Goal: Transaction & Acquisition: Register for event/course

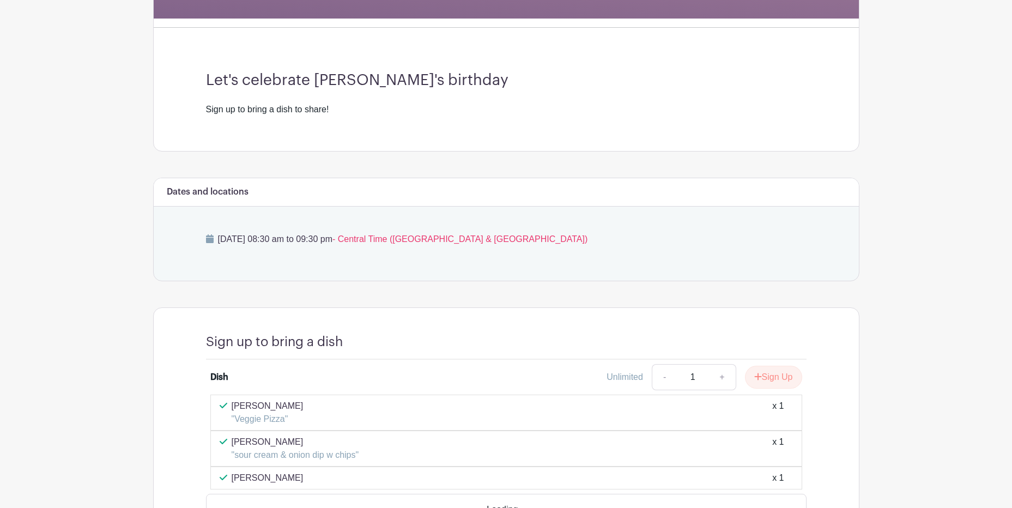
scroll to position [339, 0]
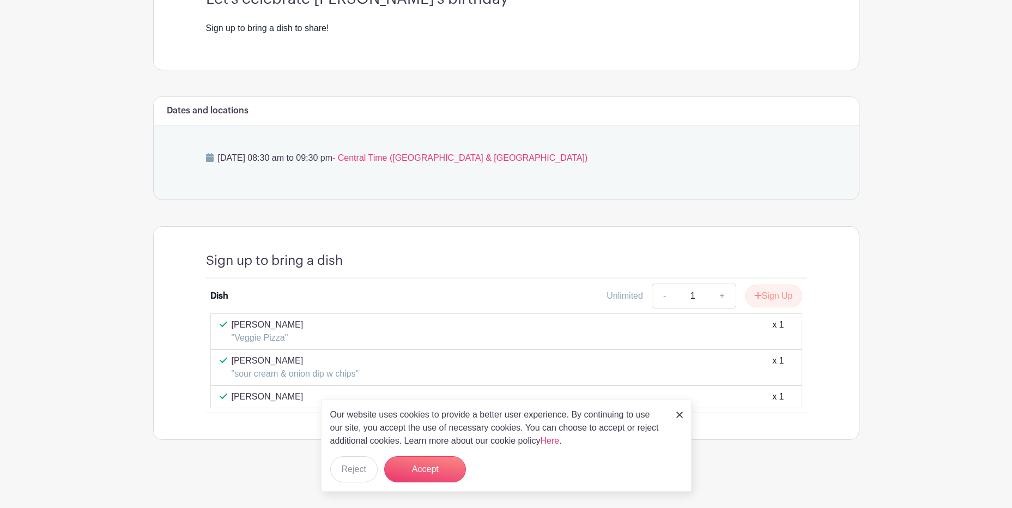
click at [679, 416] on img at bounding box center [679, 414] width 7 height 7
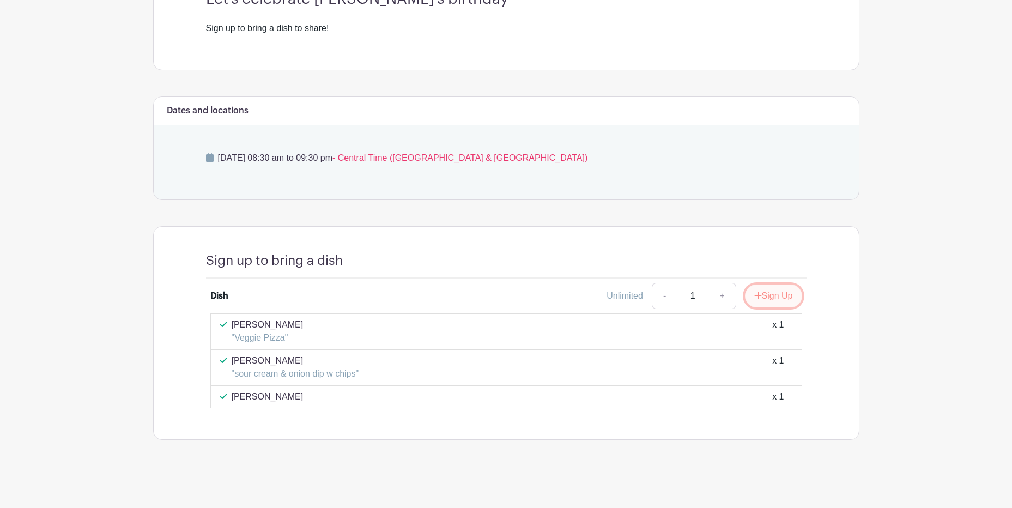
click at [774, 293] on button "Sign Up" at bounding box center [773, 295] width 57 height 23
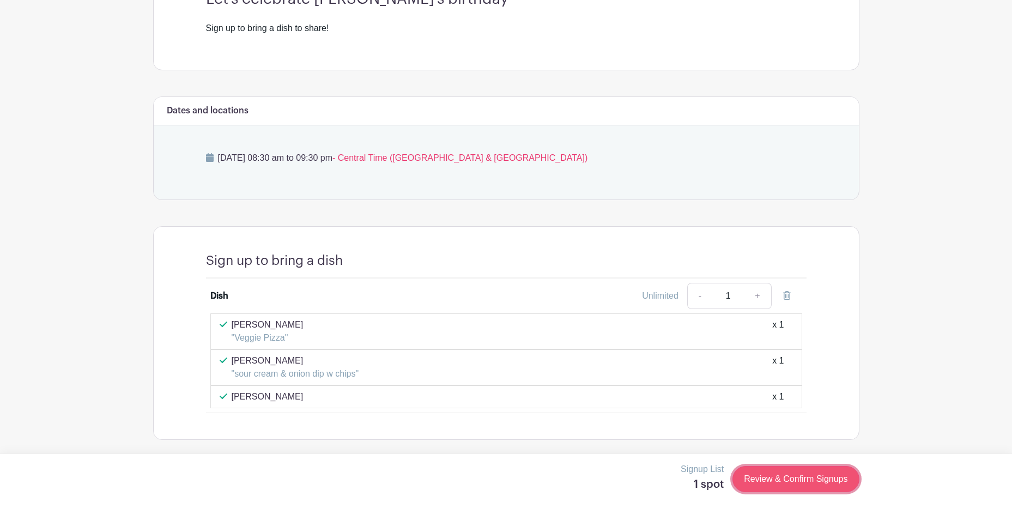
click at [812, 478] on link "Review & Confirm Signups" at bounding box center [795, 479] width 126 height 26
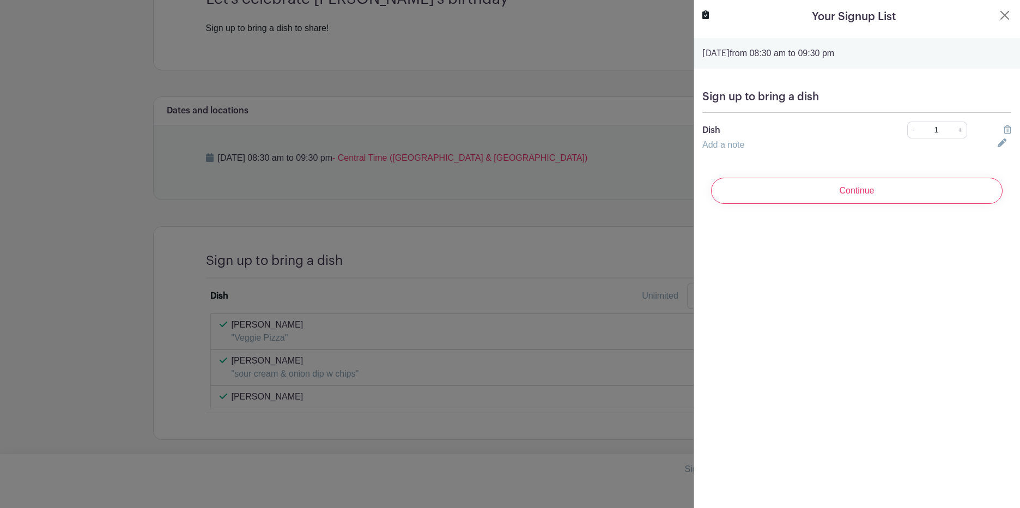
click at [727, 146] on link "Add a note" at bounding box center [723, 144] width 42 height 9
click at [744, 149] on input "text" at bounding box center [843, 151] width 282 height 26
type input "c"
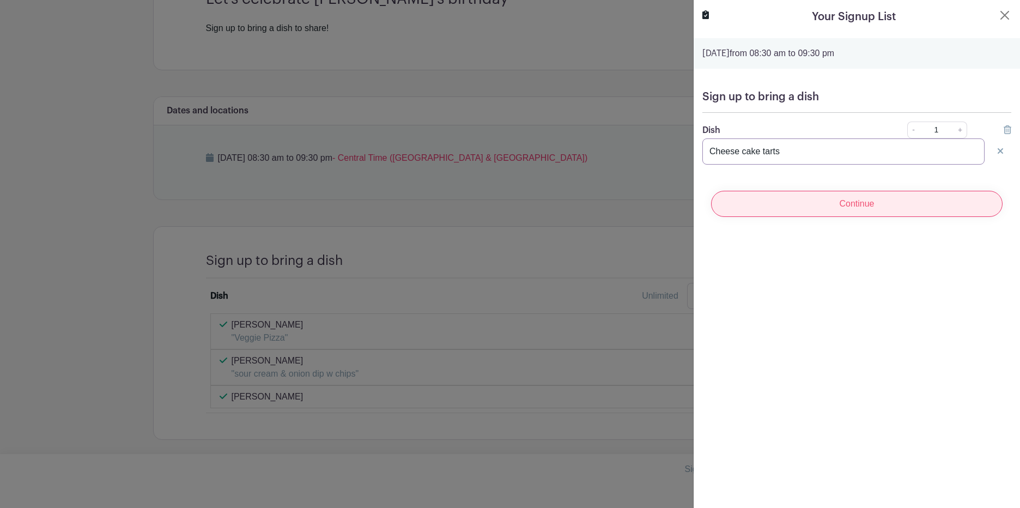
type input "Cheese cake tarts"
click at [889, 200] on input "Continue" at bounding box center [856, 204] width 291 height 26
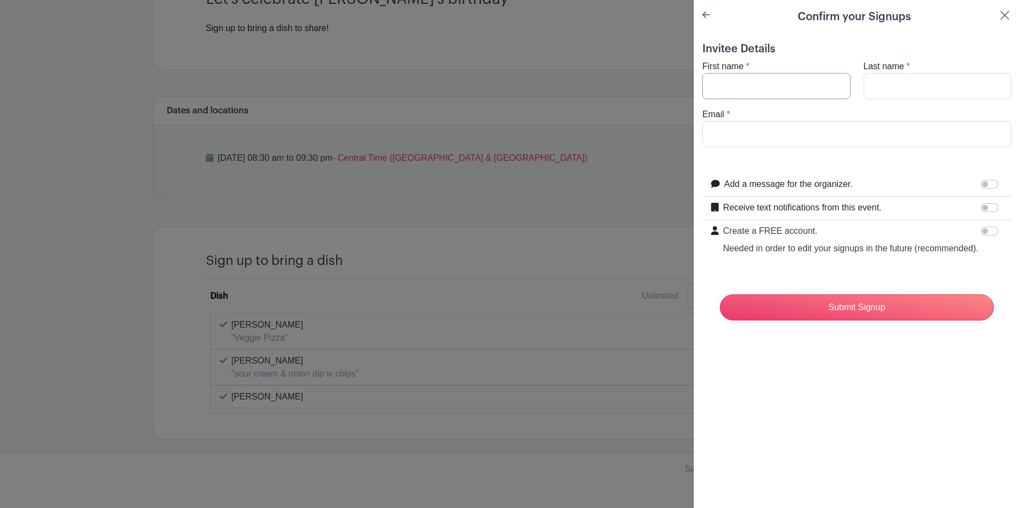
click at [784, 87] on input "First name" at bounding box center [776, 86] width 148 height 26
type input "[PERSON_NAME]"
click at [763, 140] on input "Email" at bounding box center [856, 134] width 309 height 26
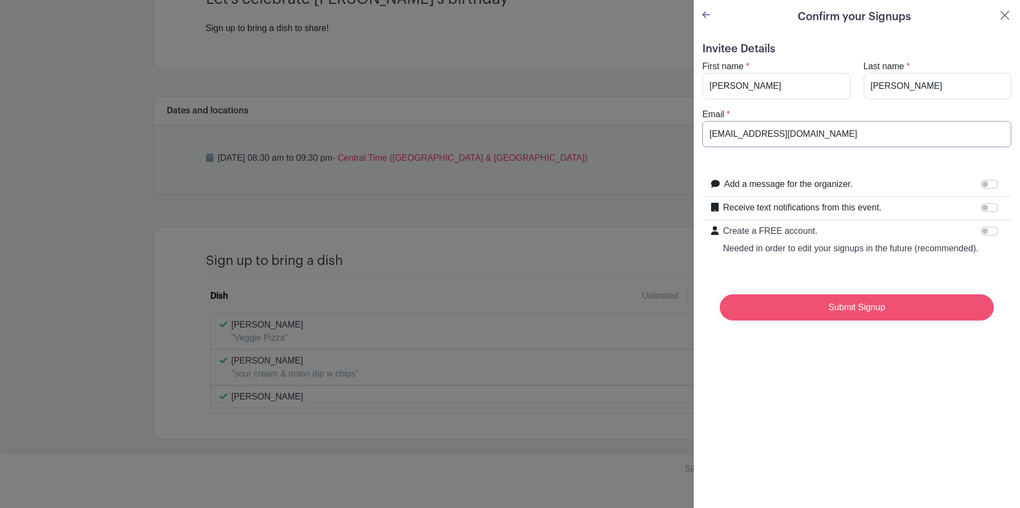
type input "[EMAIL_ADDRESS][DOMAIN_NAME]"
click at [879, 319] on input "Submit Signup" at bounding box center [857, 307] width 274 height 26
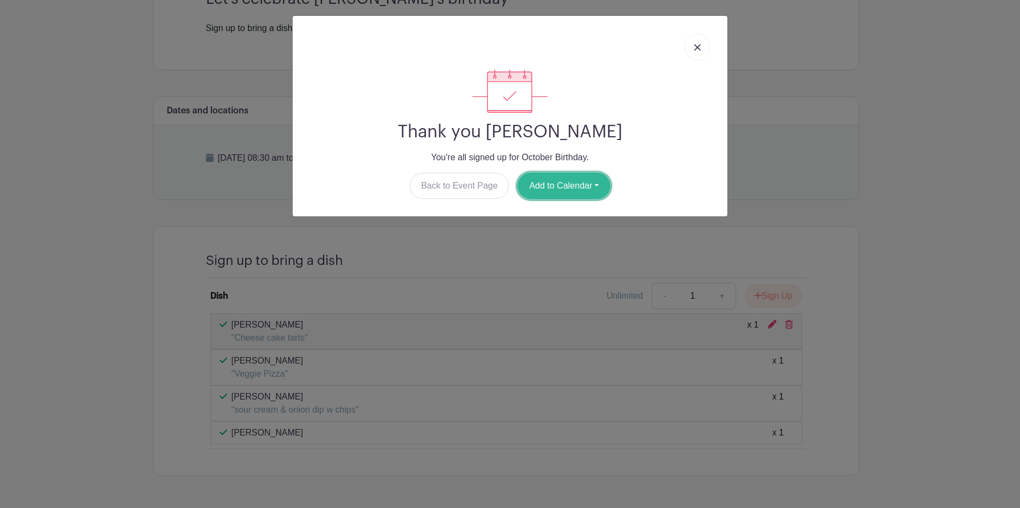
click at [582, 186] on button "Add to Calendar" at bounding box center [564, 186] width 93 height 26
click at [582, 229] on link "Outlook" at bounding box center [561, 230] width 86 height 17
click at [700, 45] on img at bounding box center [697, 47] width 7 height 7
